Goal: Navigation & Orientation: Find specific page/section

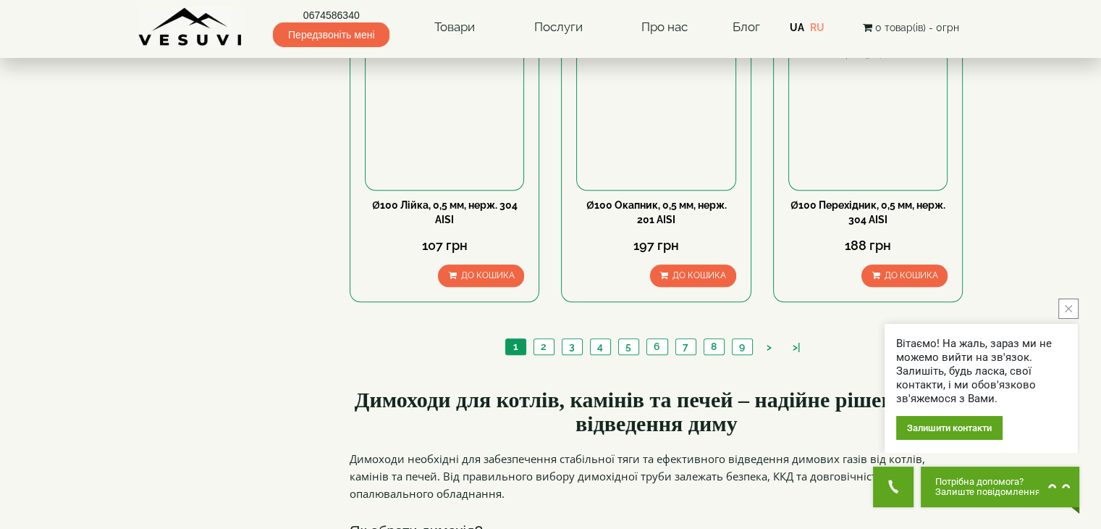
scroll to position [1521, 0]
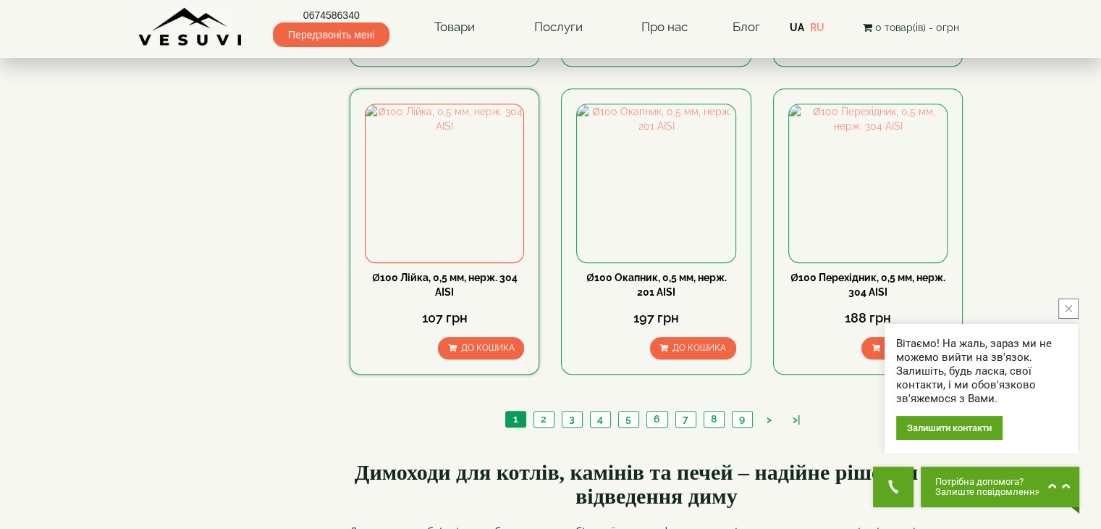
click at [455, 272] on link "Ø100 Лійка, 0,5 мм, нерж. 304 AISI" at bounding box center [445, 285] width 146 height 26
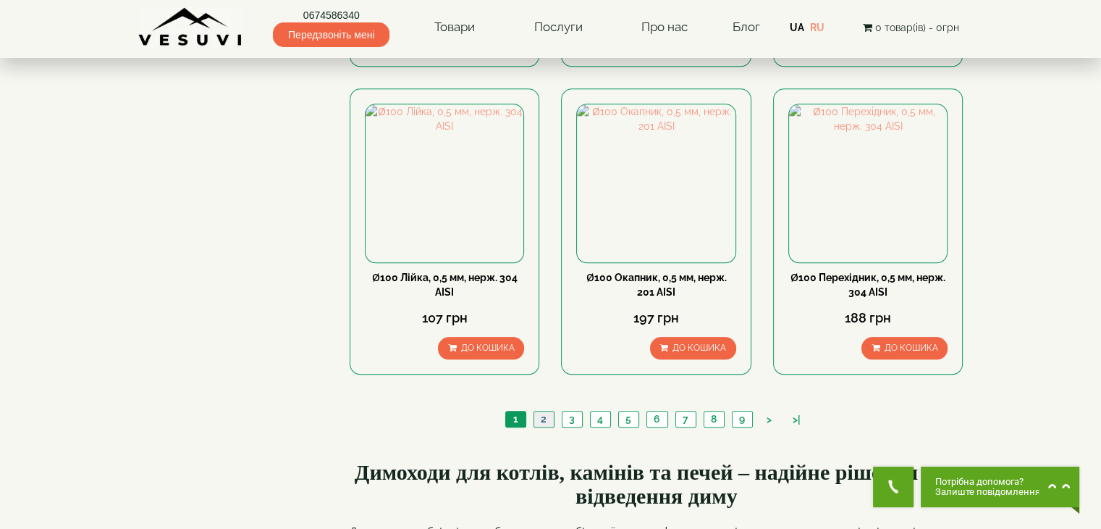
click at [545, 411] on link "2" at bounding box center [544, 418] width 20 height 15
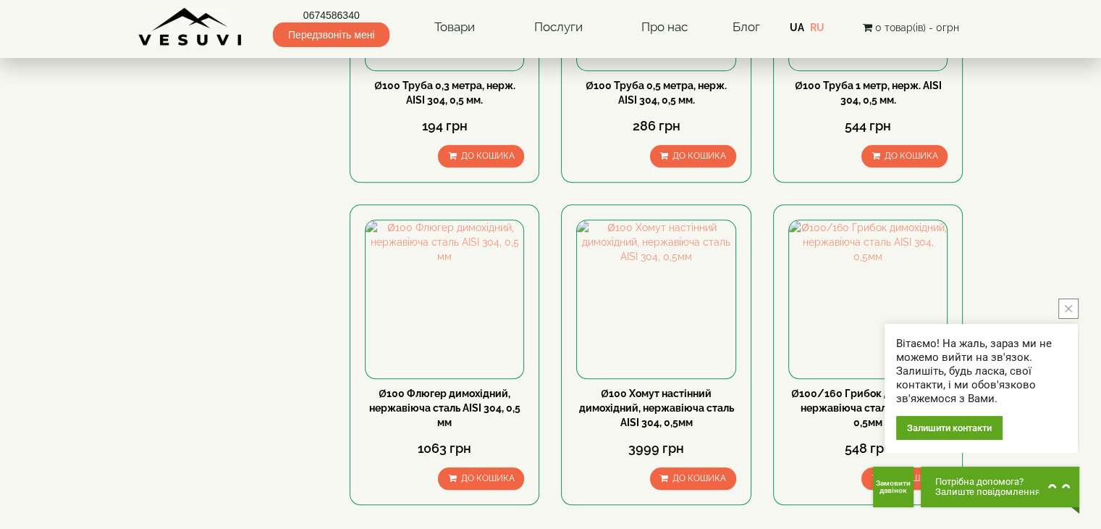
scroll to position [1593, 0]
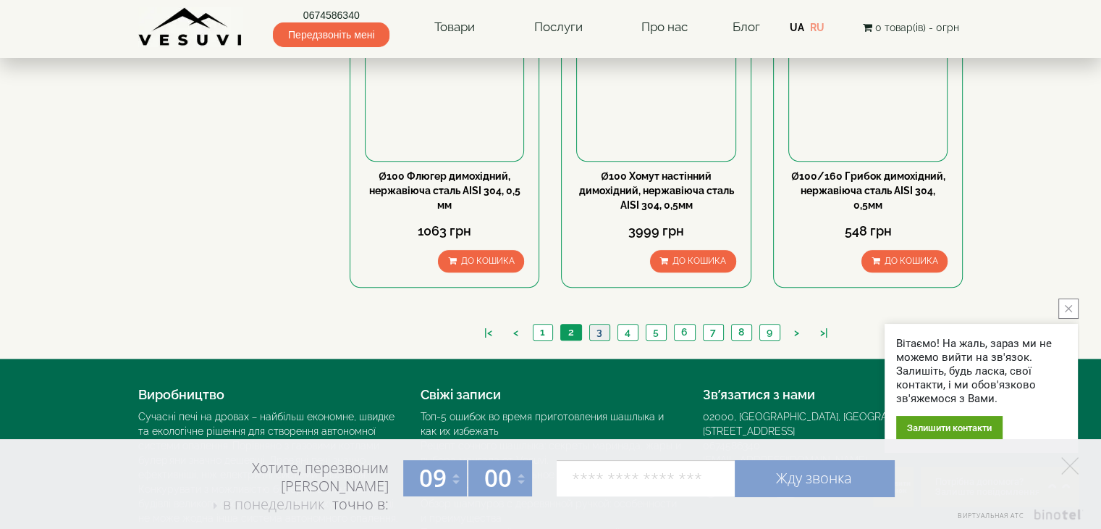
click at [608, 324] on link "3" at bounding box center [599, 331] width 20 height 15
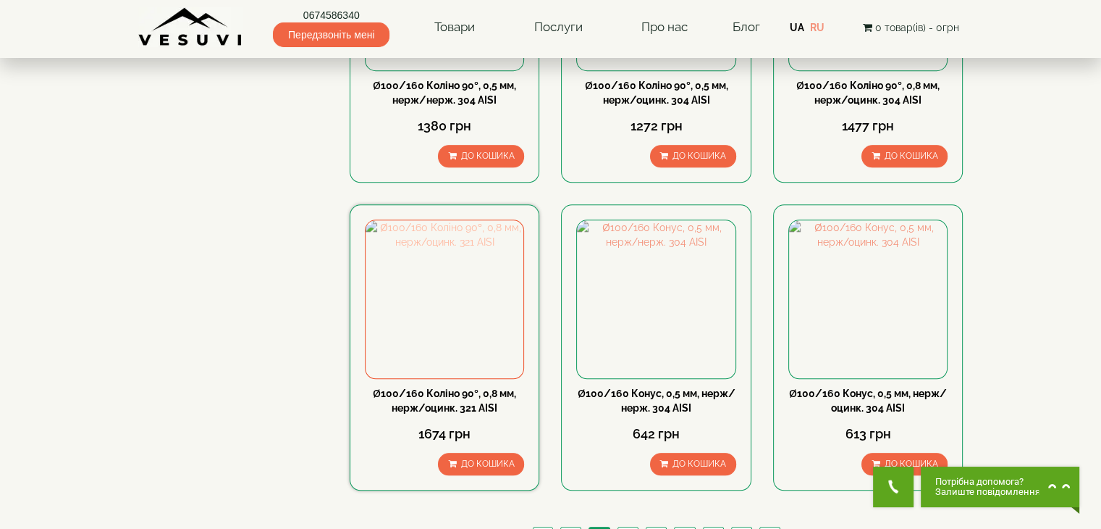
scroll to position [1521, 0]
